Goal: Navigation & Orientation: Find specific page/section

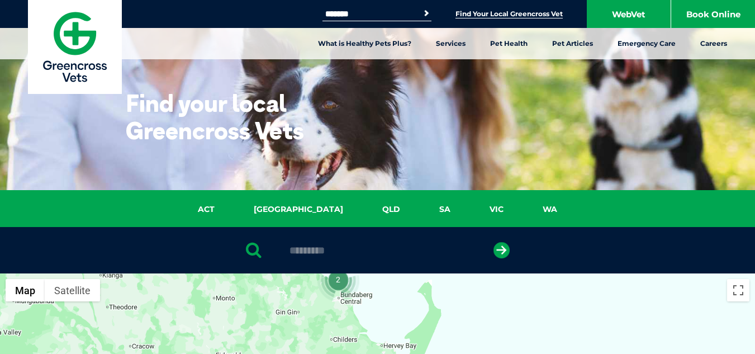
drag, startPoint x: 368, startPoint y: 14, endPoint x: 300, endPoint y: 12, distance: 67.7
click at [298, 15] on div "Search for: ******* Search Find Your Local Greencross Vet WebVet Book Online" at bounding box center [377, 14] width 755 height 28
click at [421, 8] on button "Search" at bounding box center [426, 13] width 11 height 11
drag, startPoint x: 362, startPoint y: 15, endPoint x: 299, endPoint y: 12, distance: 63.2
click at [299, 13] on div "Search for: ********* Search Find Your Local Greencross Vet WebVet Book Online" at bounding box center [377, 14] width 755 height 28
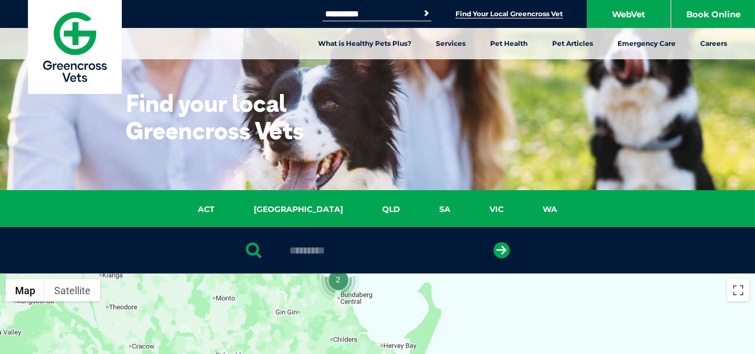
click at [421, 8] on button "Search" at bounding box center [426, 13] width 11 height 11
drag, startPoint x: 375, startPoint y: 13, endPoint x: 320, endPoint y: 12, distance: 54.2
click at [323, 12] on input "**********" at bounding box center [370, 14] width 95 height 9
type input "*****"
click at [421, 8] on button "Search" at bounding box center [426, 13] width 11 height 11
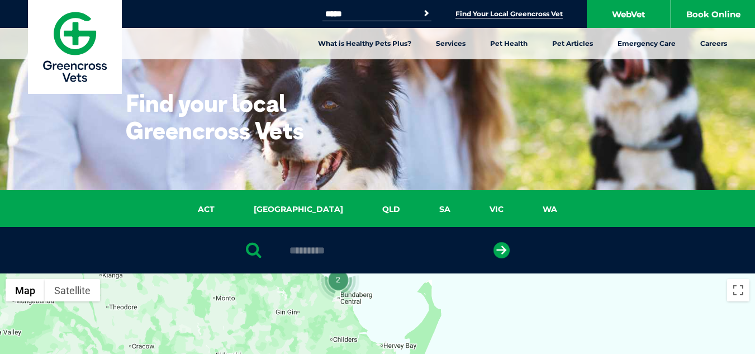
click at [421, 8] on button "Search" at bounding box center [426, 13] width 11 height 11
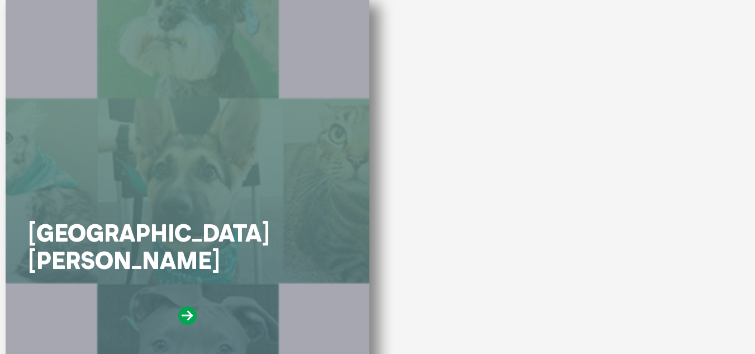
scroll to position [280, 0]
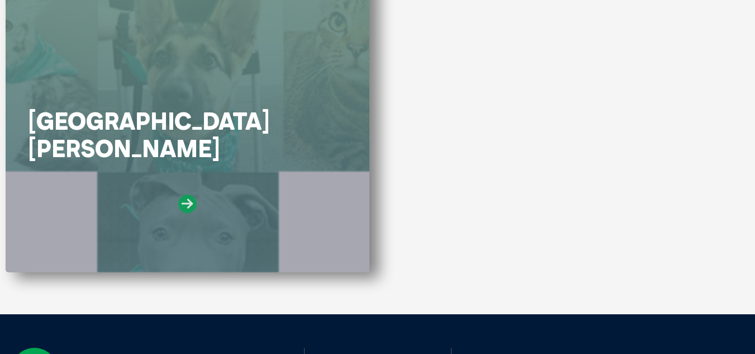
click at [186, 201] on icon at bounding box center [187, 204] width 18 height 18
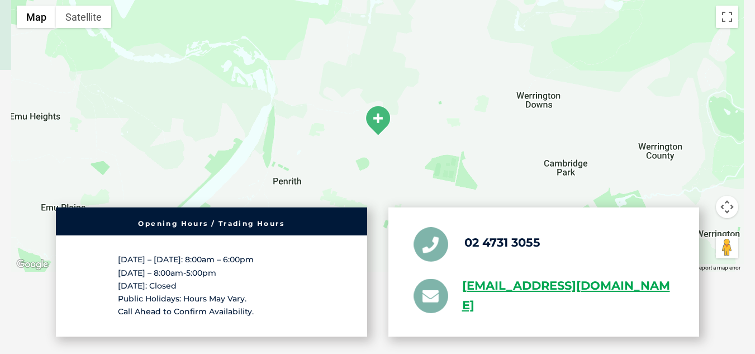
scroll to position [2069, 0]
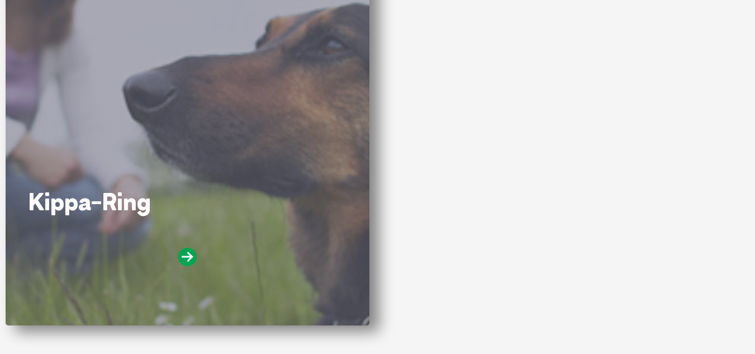
scroll to position [280, 0]
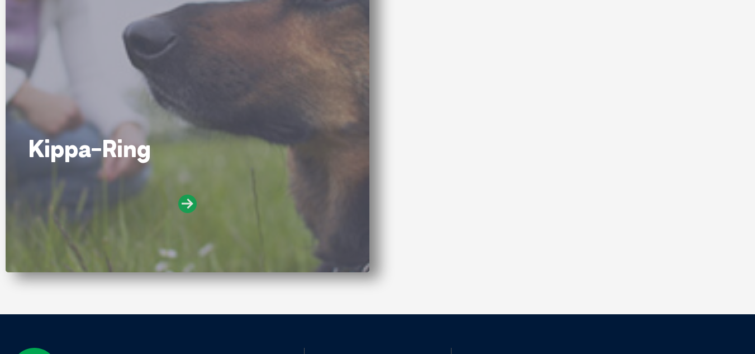
click at [187, 200] on icon at bounding box center [187, 204] width 18 height 18
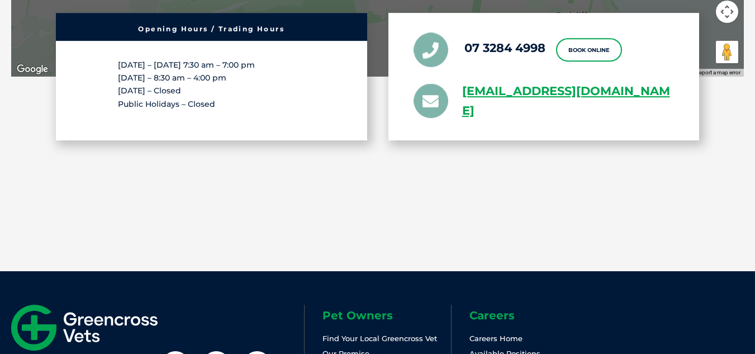
scroll to position [2293, 0]
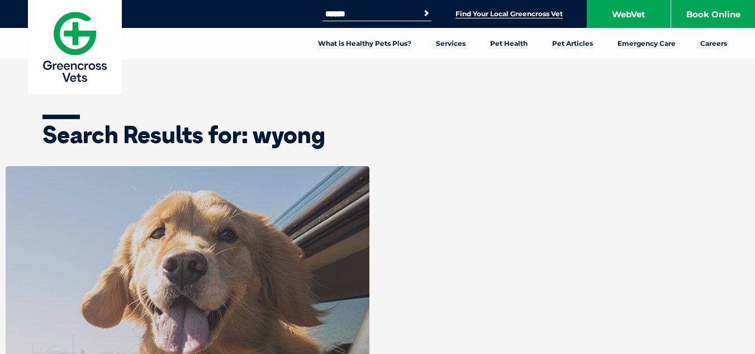
click at [521, 12] on link "Find Your Local Greencross Vet" at bounding box center [509, 14] width 107 height 9
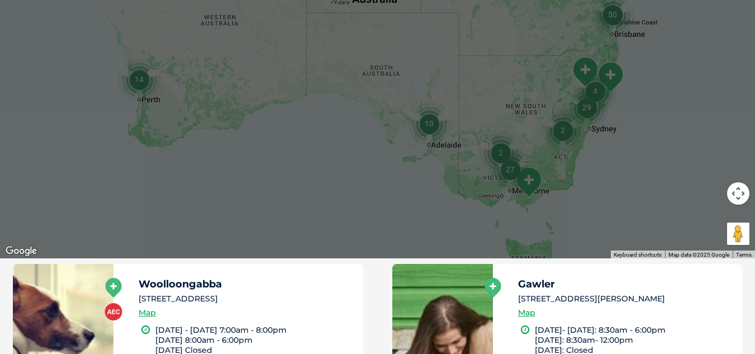
scroll to position [391, 0]
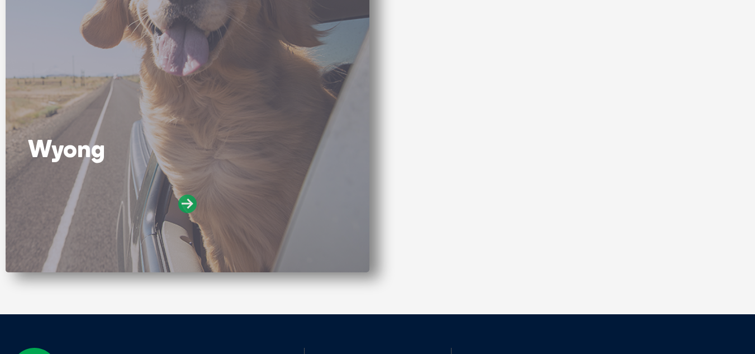
click at [182, 201] on icon at bounding box center [187, 204] width 18 height 18
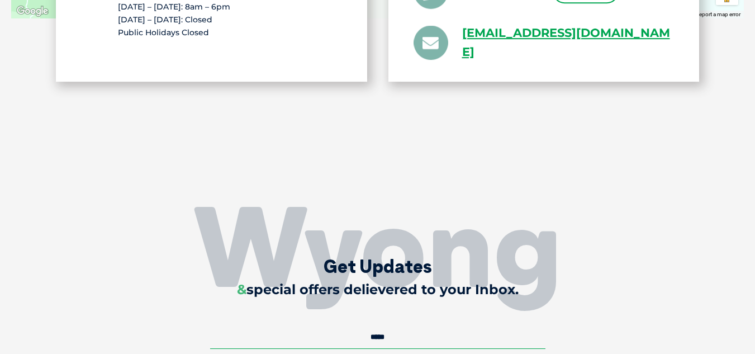
scroll to position [2404, 0]
